Goal: Information Seeking & Learning: Learn about a topic

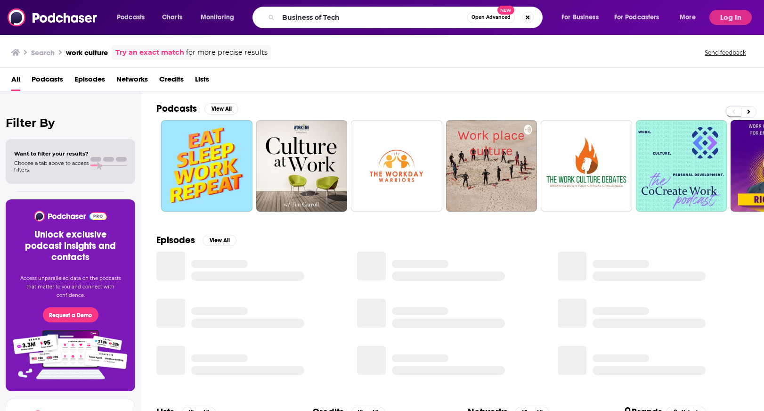
type input "Business of Tech"
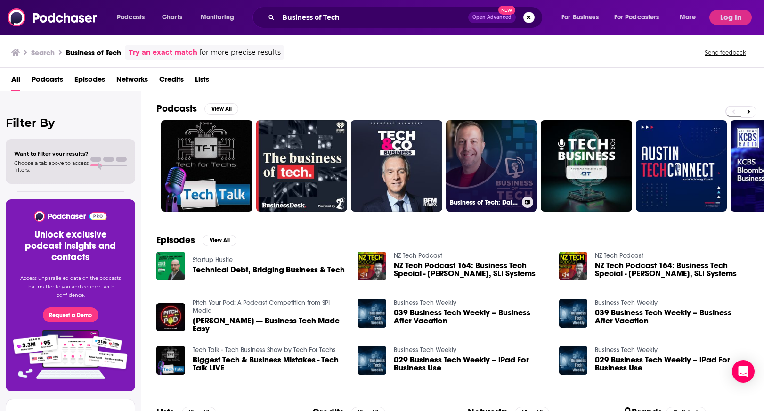
click at [484, 184] on link "Business of Tech: Daily 10-Minute IT Services Insights" at bounding box center [491, 165] width 91 height 91
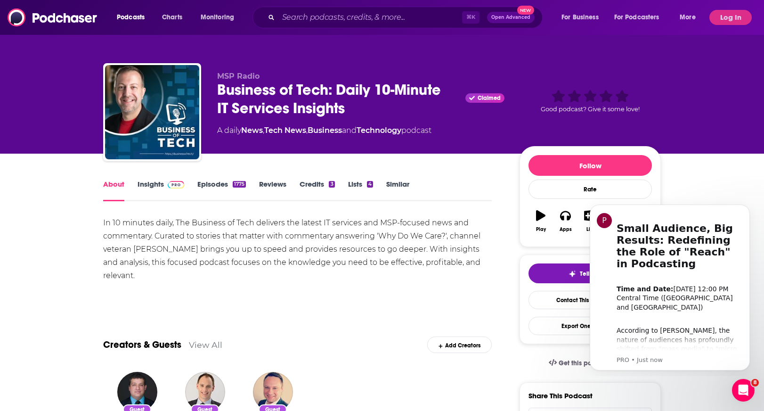
click at [144, 187] on link "Insights" at bounding box center [161, 190] width 47 height 22
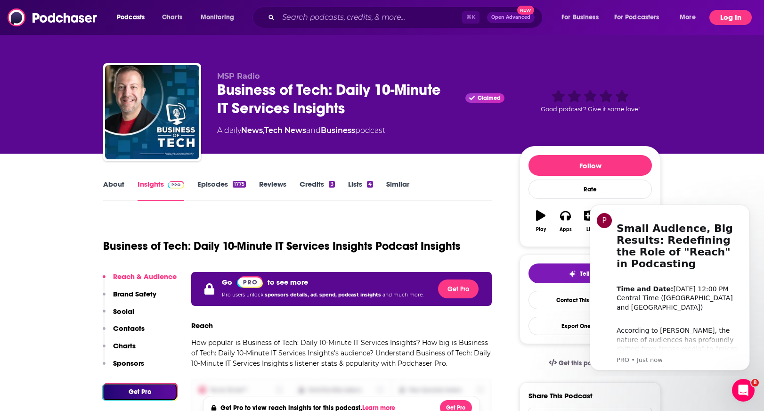
click at [736, 18] on button "Log In" at bounding box center [730, 17] width 42 height 15
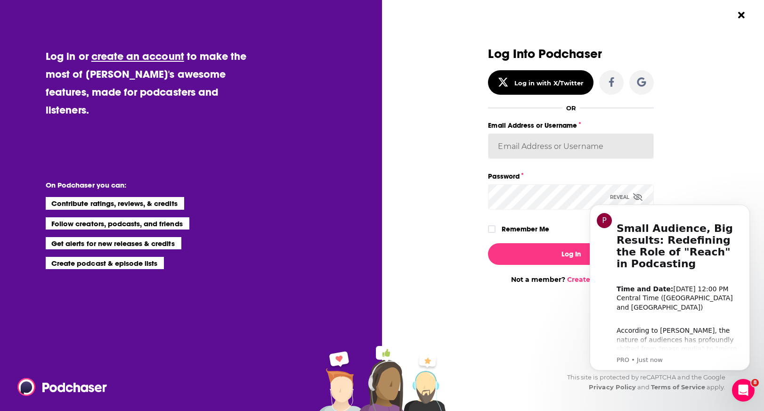
click at [537, 142] on input "Email Address or Username" at bounding box center [571, 145] width 166 height 25
type input "jessica@pellienpublicrelations.com"
click at [521, 229] on label "Remember Me" at bounding box center [526, 229] width 48 height 12
click at [494, 233] on input "rememberMe" at bounding box center [492, 233] width 6 height 0
click at [533, 248] on button "Log In" at bounding box center [571, 254] width 166 height 22
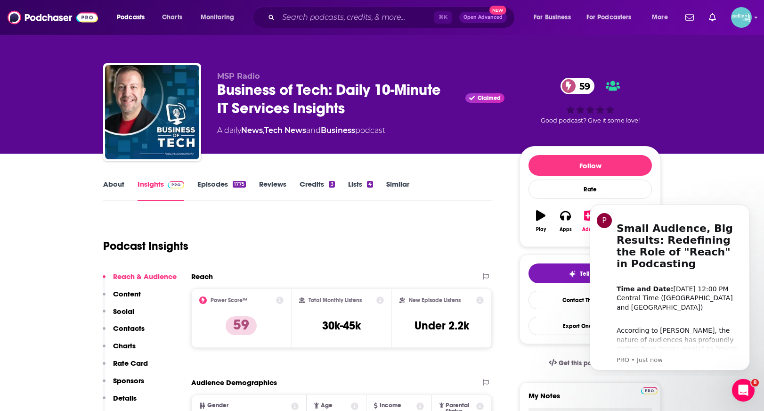
click at [112, 188] on link "About" at bounding box center [113, 190] width 21 height 22
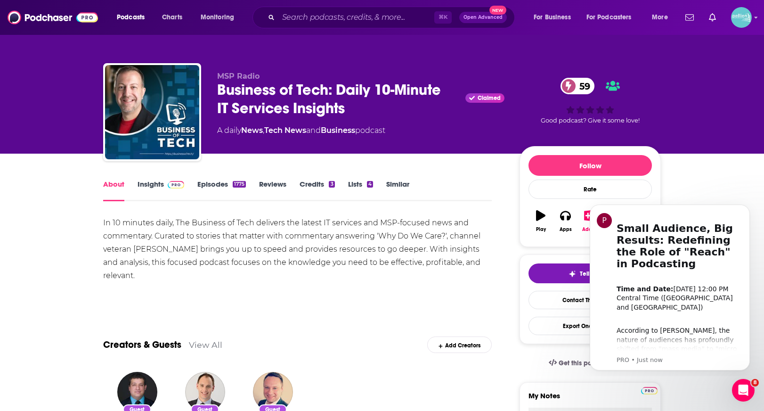
click at [144, 189] on link "Insights" at bounding box center [161, 190] width 47 height 22
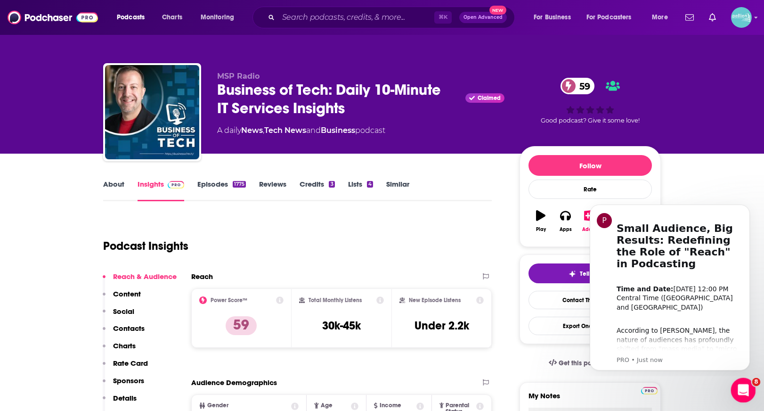
click at [738, 387] on icon "Open Intercom Messenger" at bounding box center [742, 389] width 16 height 16
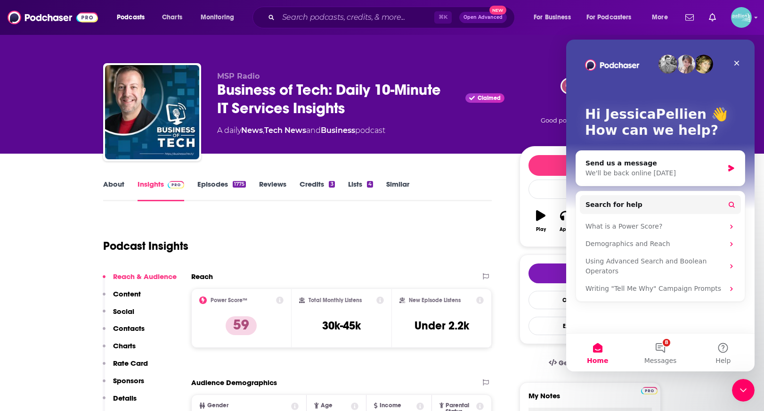
click at [463, 236] on div "Podcast Insights" at bounding box center [293, 240] width 381 height 48
drag, startPoint x: 365, startPoint y: 328, endPoint x: 316, endPoint y: 327, distance: 49.0
click at [316, 327] on div "Total Monthly Listens 30k-45k" at bounding box center [341, 317] width 85 height 43
copy h3 "30k-45k"
click at [734, 65] on icon "Close" at bounding box center [737, 63] width 8 height 8
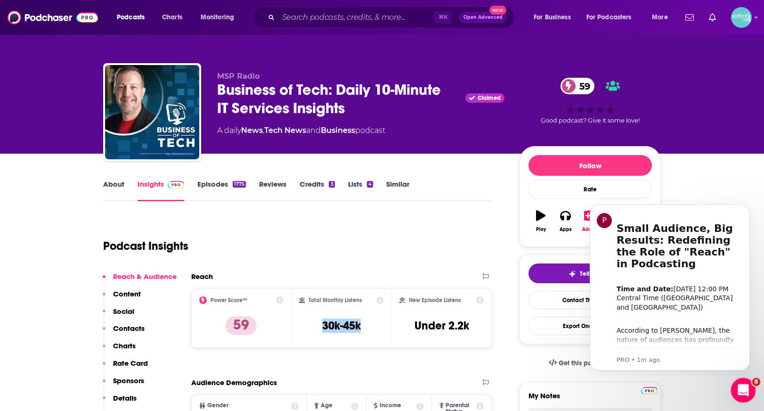
click at [745, 391] on icon "Open Intercom Messenger" at bounding box center [742, 389] width 16 height 16
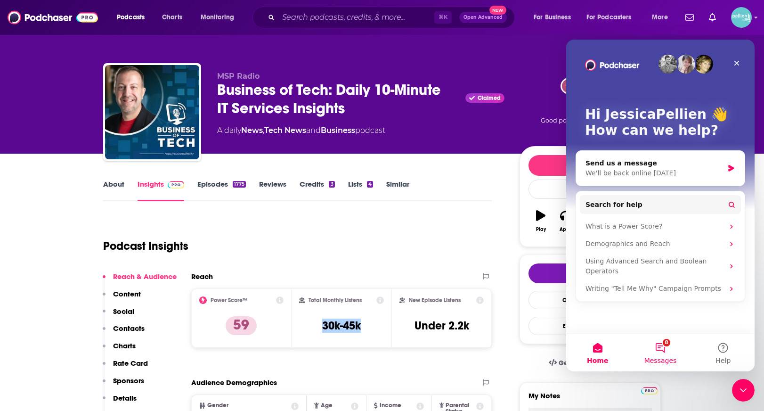
click at [660, 346] on button "8 Messages" at bounding box center [660, 352] width 63 height 38
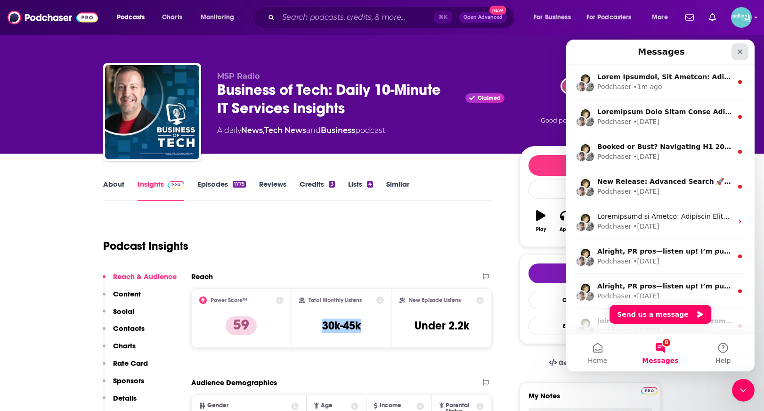
click at [740, 49] on icon "Close" at bounding box center [740, 52] width 8 height 8
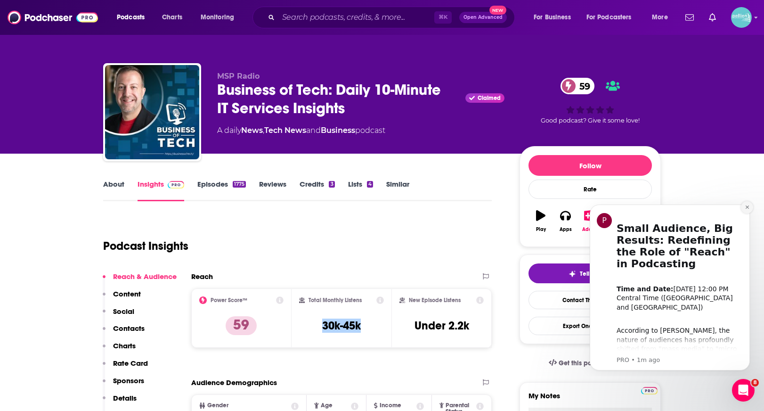
click at [747, 207] on icon "Dismiss notification" at bounding box center [746, 206] width 3 height 3
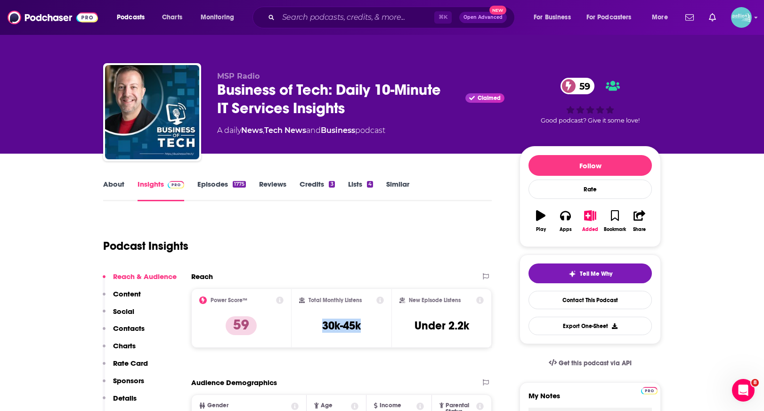
click at [114, 181] on link "About" at bounding box center [113, 190] width 21 height 22
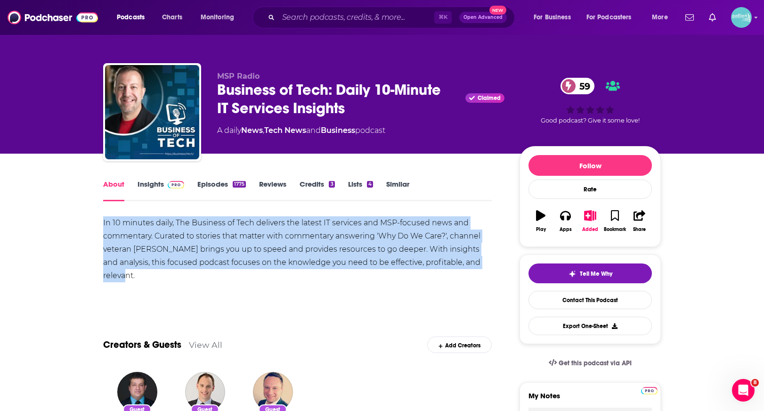
drag, startPoint x: 186, startPoint y: 279, endPoint x: 101, endPoint y: 213, distance: 108.0
copy div "In 10 minutes daily, The Business of Tech delivers the latest IT services and M…"
click at [152, 186] on link "Insights" at bounding box center [161, 190] width 47 height 22
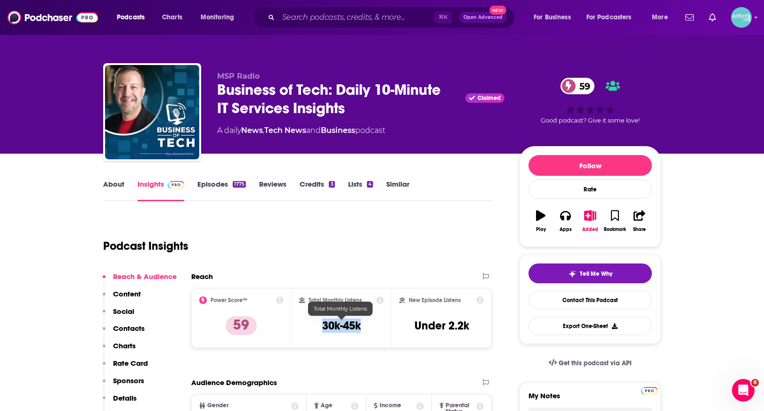
drag, startPoint x: 348, startPoint y: 324, endPoint x: 316, endPoint y: 324, distance: 31.6
click at [316, 324] on div "Total Monthly Listens 30k-45k" at bounding box center [341, 317] width 85 height 43
copy h3 "30k-45k"
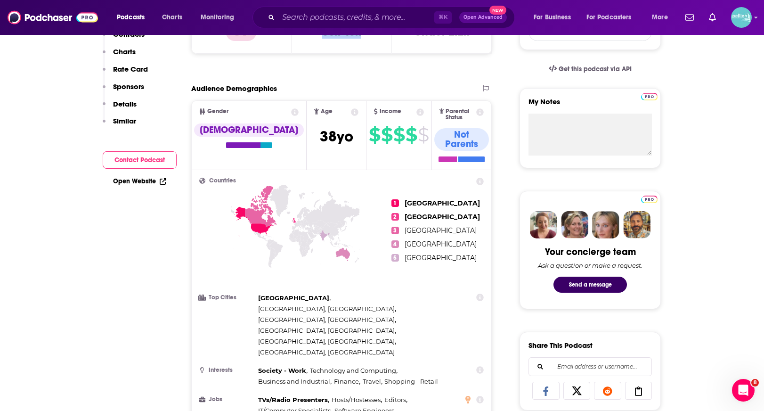
scroll to position [322, 0]
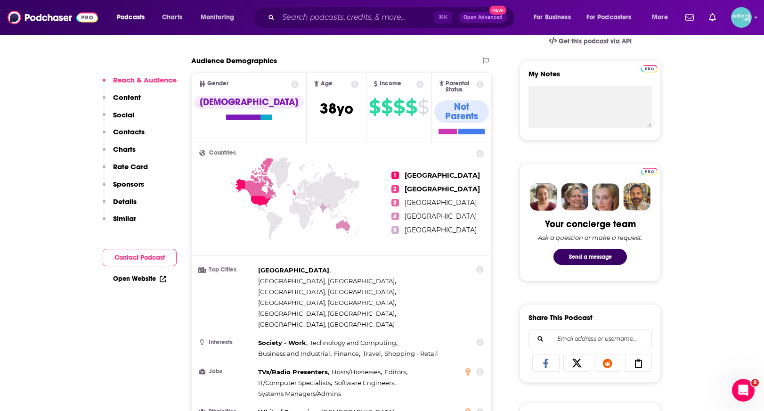
click at [150, 274] on div "Open Website" at bounding box center [140, 278] width 74 height 17
click at [134, 279] on link "Open Website" at bounding box center [139, 279] width 53 height 8
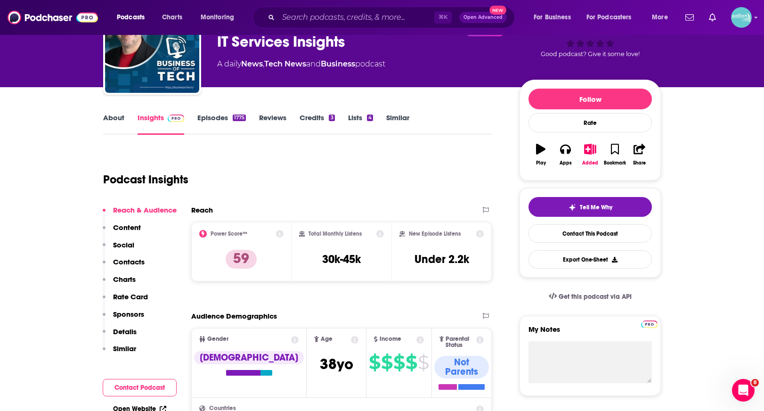
scroll to position [63, 0]
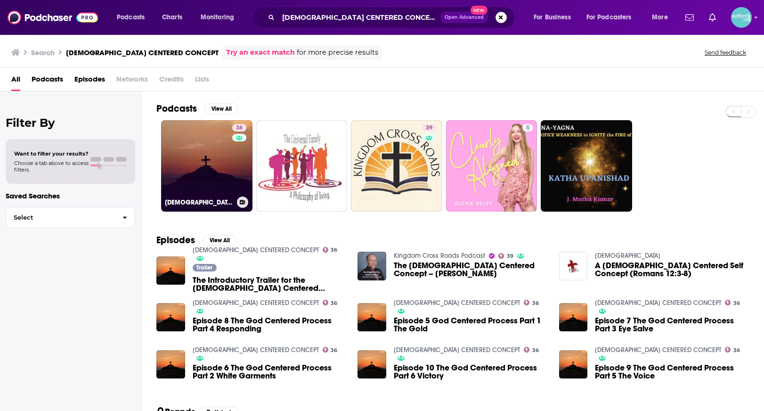
click at [201, 142] on link "36 [DEMOGRAPHIC_DATA] CENTERED CONCEPT" at bounding box center [206, 165] width 91 height 91
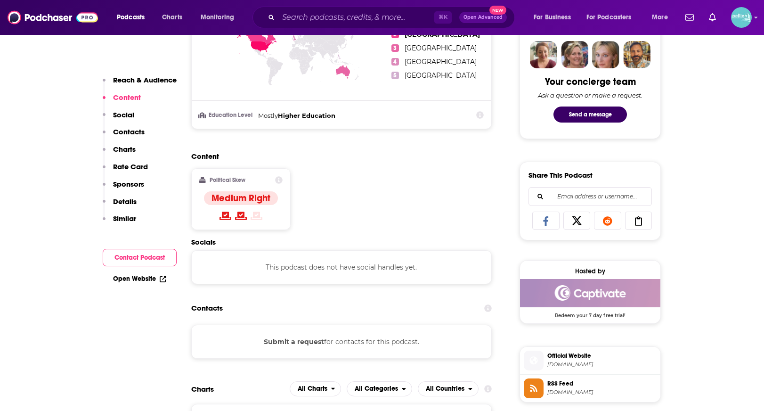
scroll to position [512, 0]
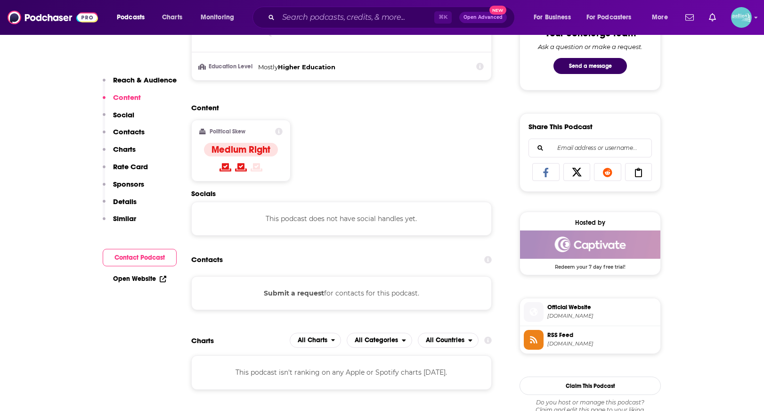
click at [146, 281] on link "Open Website" at bounding box center [139, 279] width 53 height 8
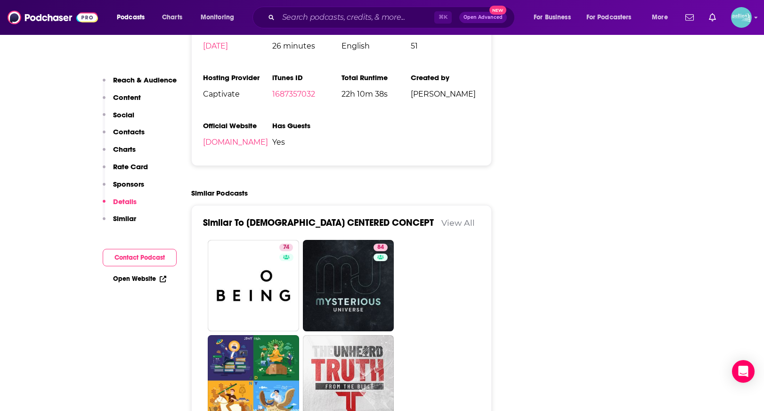
scroll to position [1228, 0]
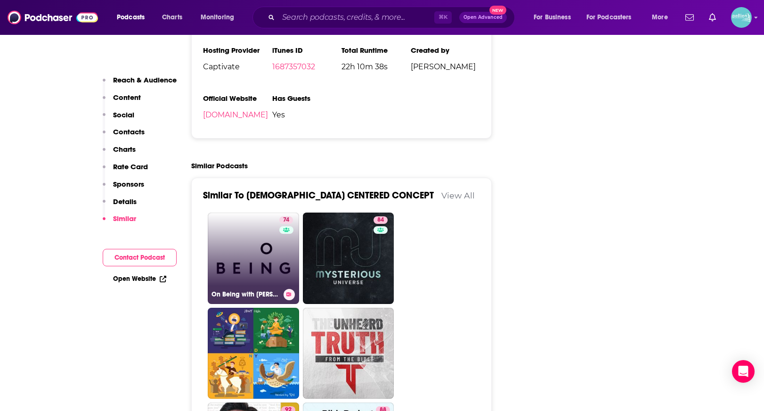
click at [236, 267] on link "74 On Being with [PERSON_NAME]" at bounding box center [253, 257] width 91 height 91
type input "[URL][DOMAIN_NAME][PERSON_NAME]"
